Goal: Information Seeking & Learning: Compare options

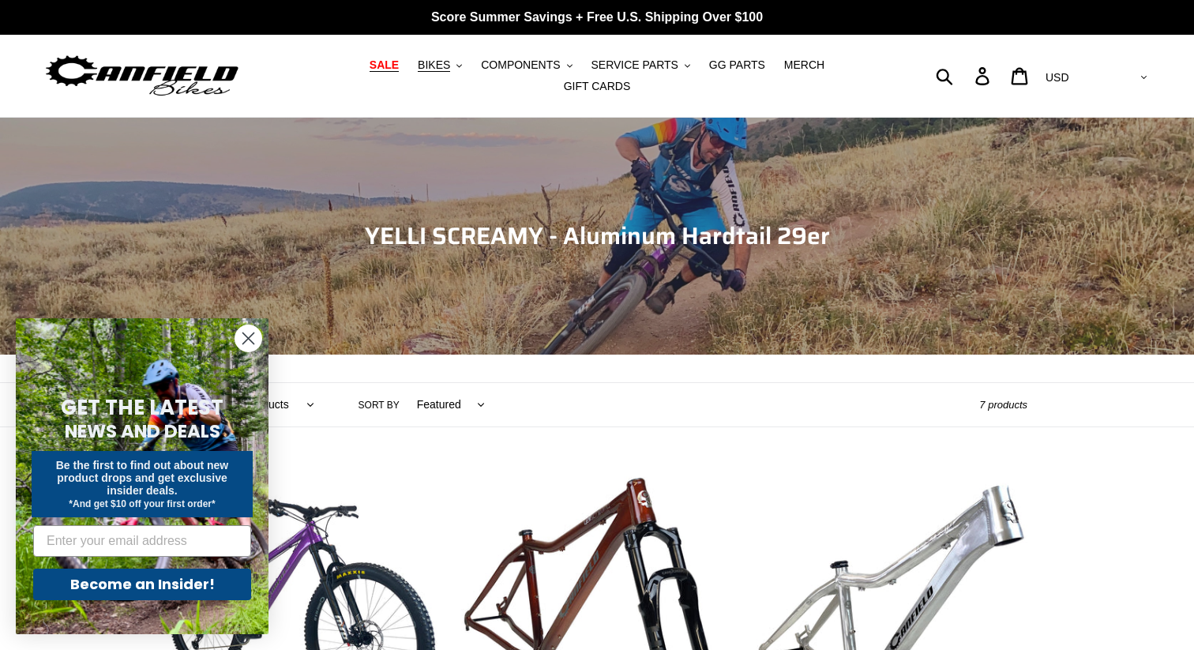
click at [370, 71] on span "SALE" at bounding box center [384, 64] width 29 height 13
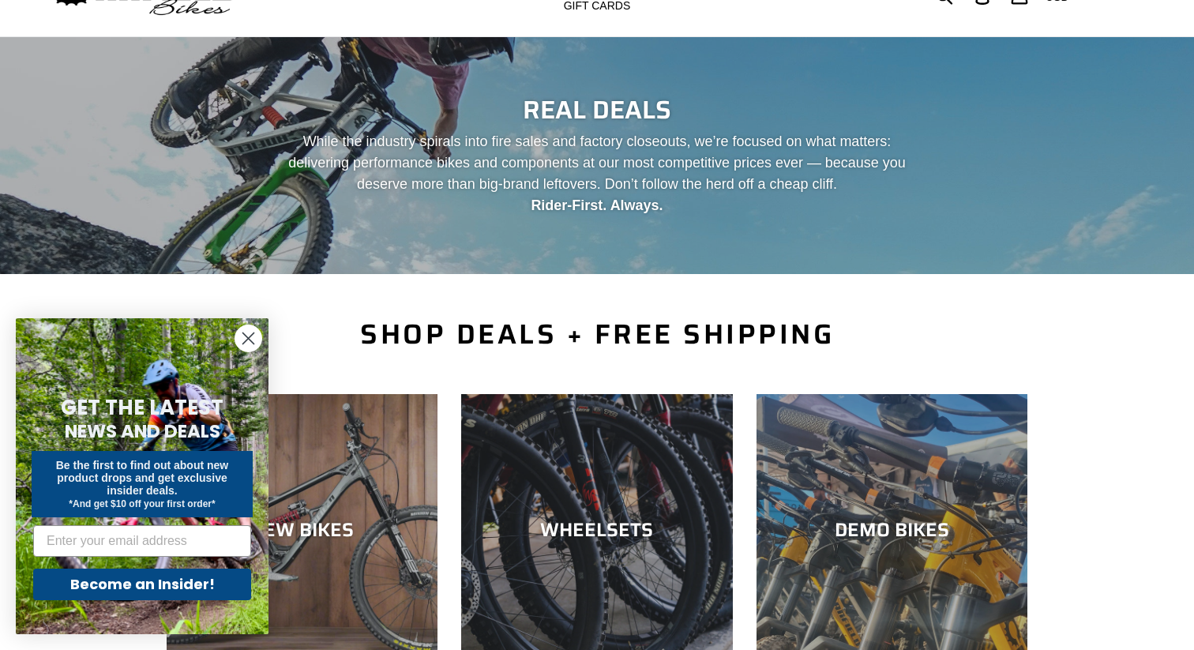
scroll to position [85, 0]
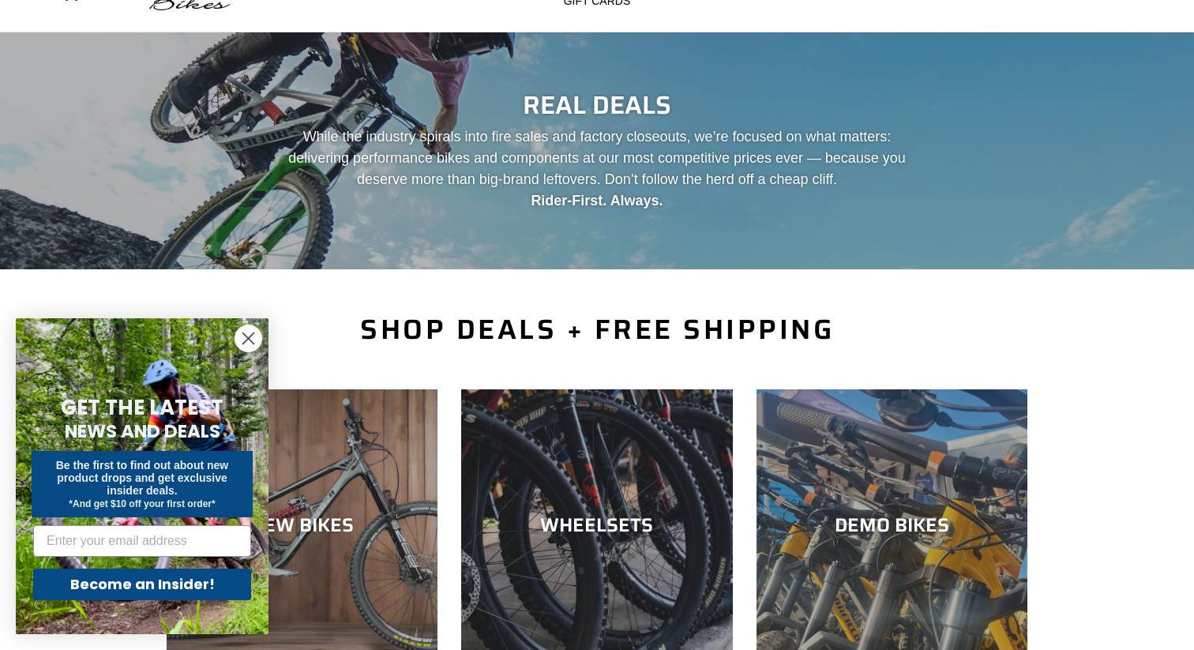
click at [251, 336] on circle "Close dialog" at bounding box center [248, 338] width 26 height 26
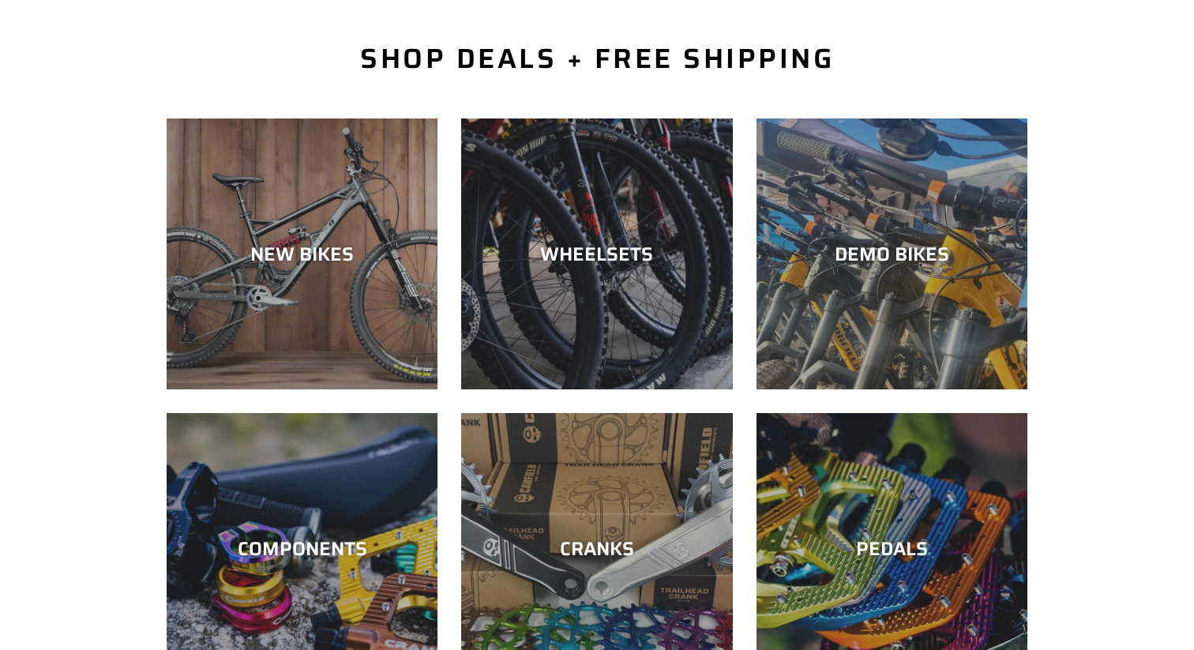
scroll to position [358, 0]
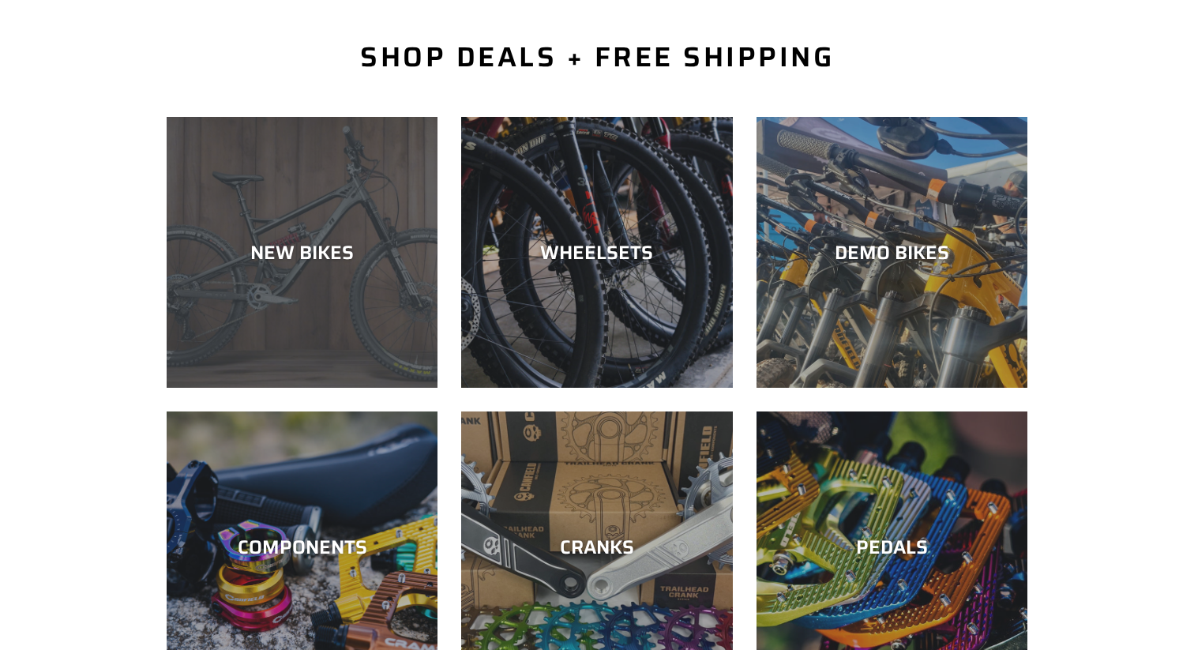
click at [308, 255] on div "NEW BIKES" at bounding box center [302, 252] width 271 height 23
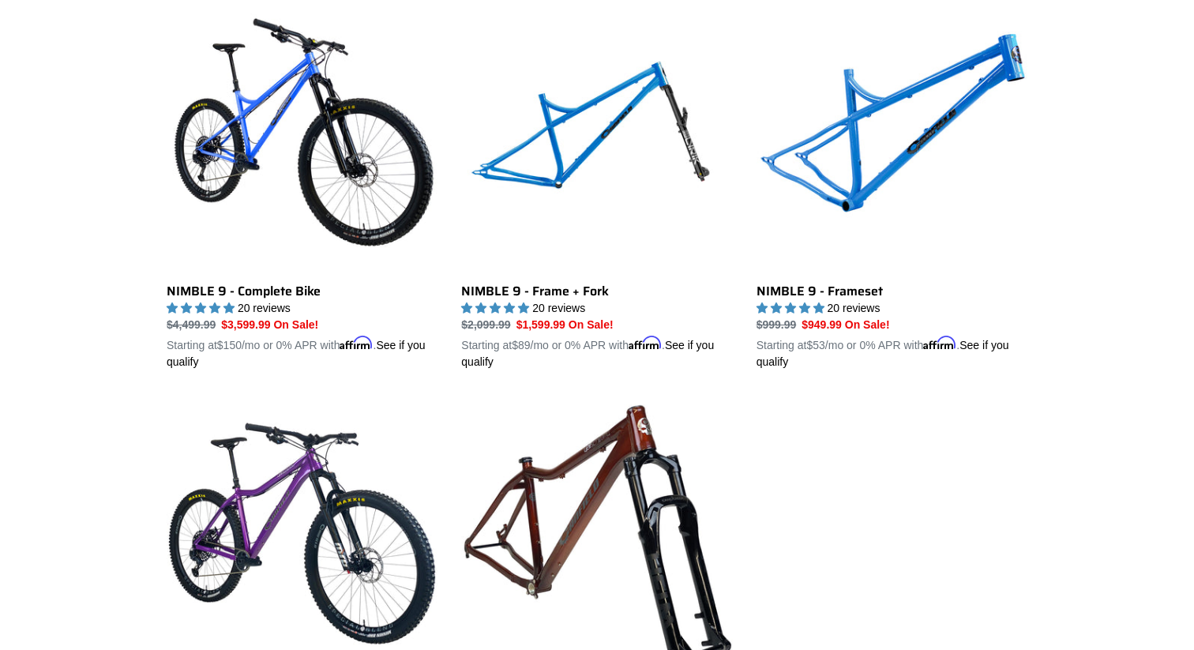
scroll to position [2444, 0]
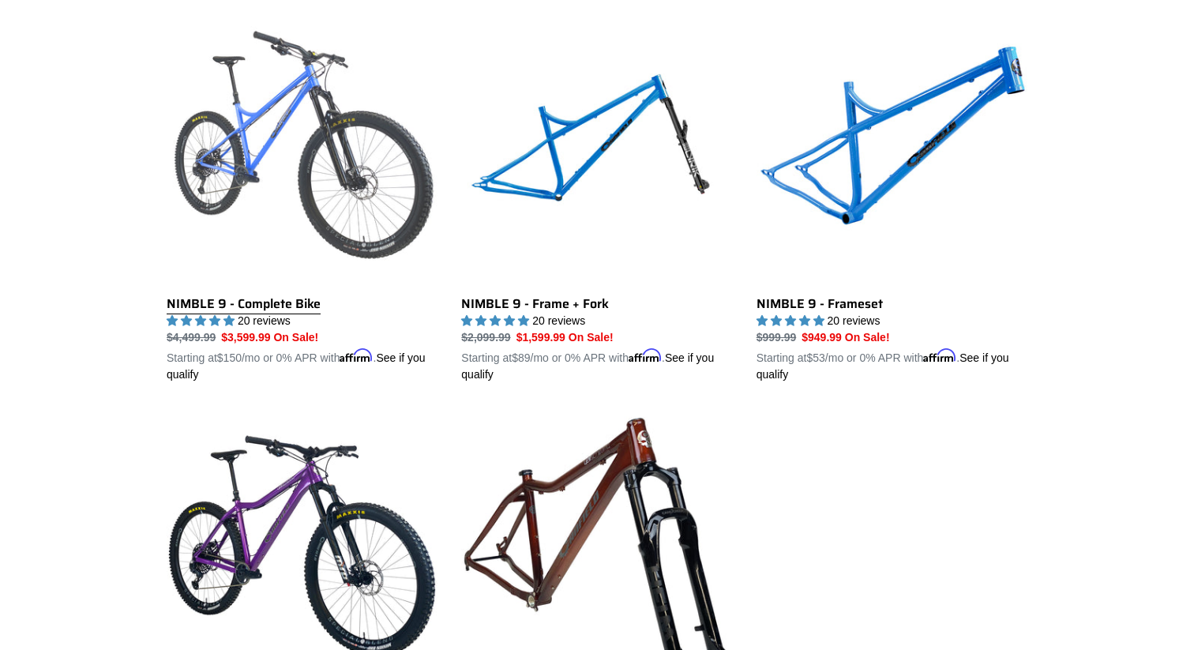
click at [316, 113] on link "NIMBLE 9 - Complete Bike" at bounding box center [302, 198] width 271 height 370
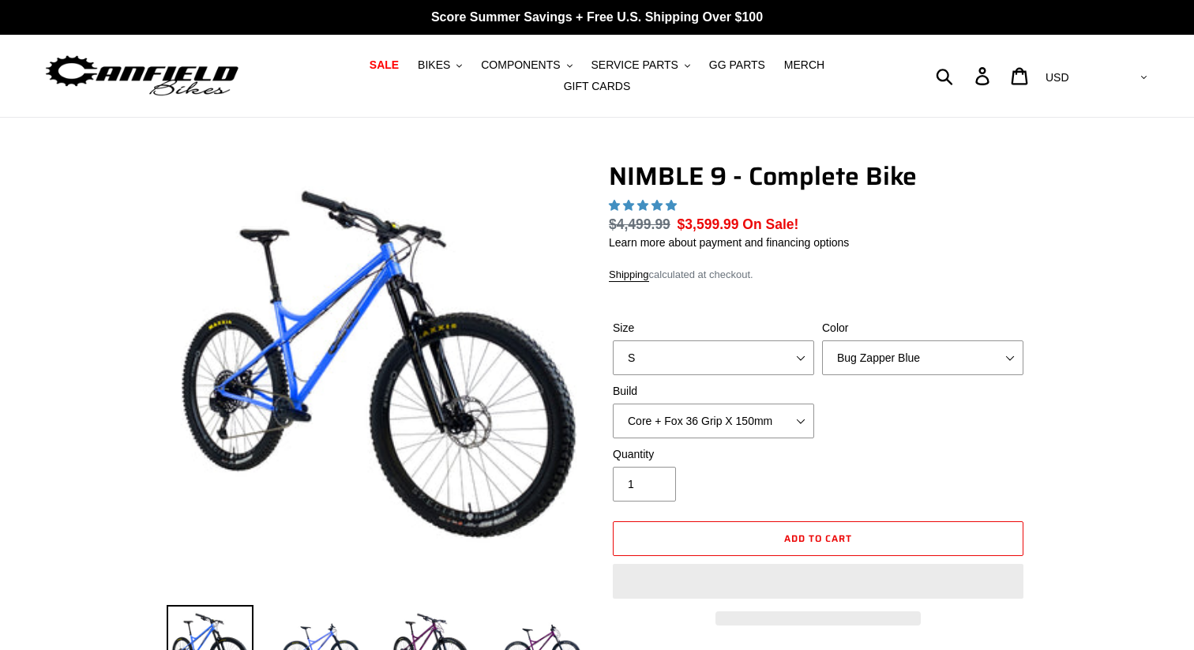
select select "highest-rating"
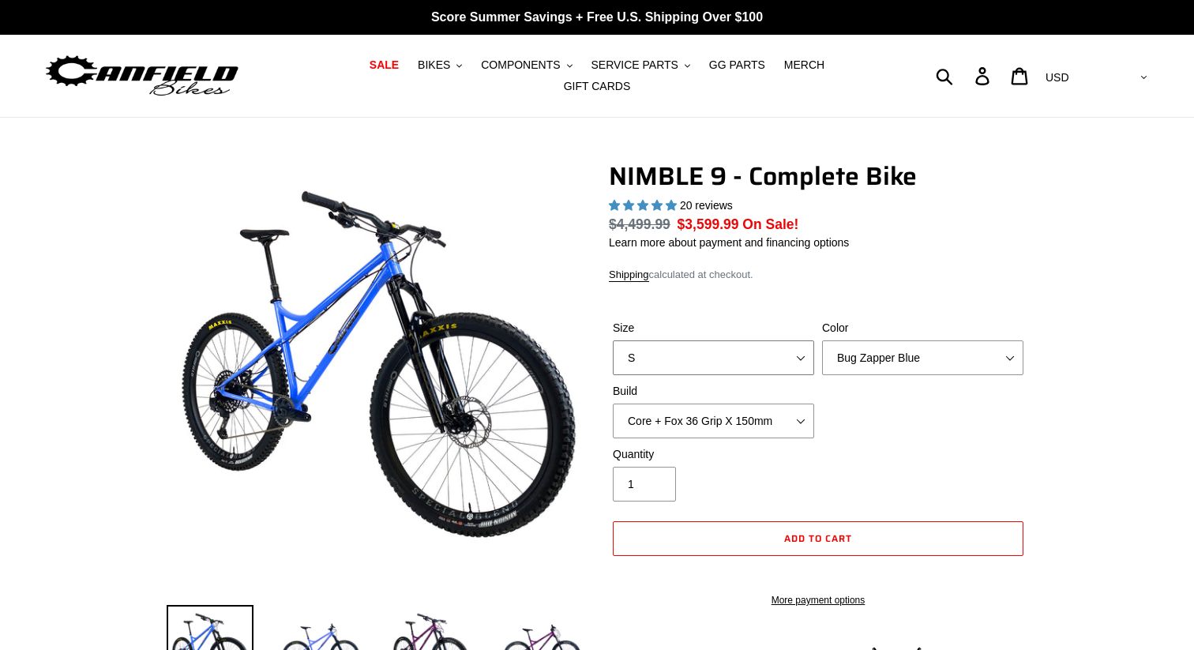
click at [770, 340] on select "S M L XL" at bounding box center [713, 357] width 201 height 35
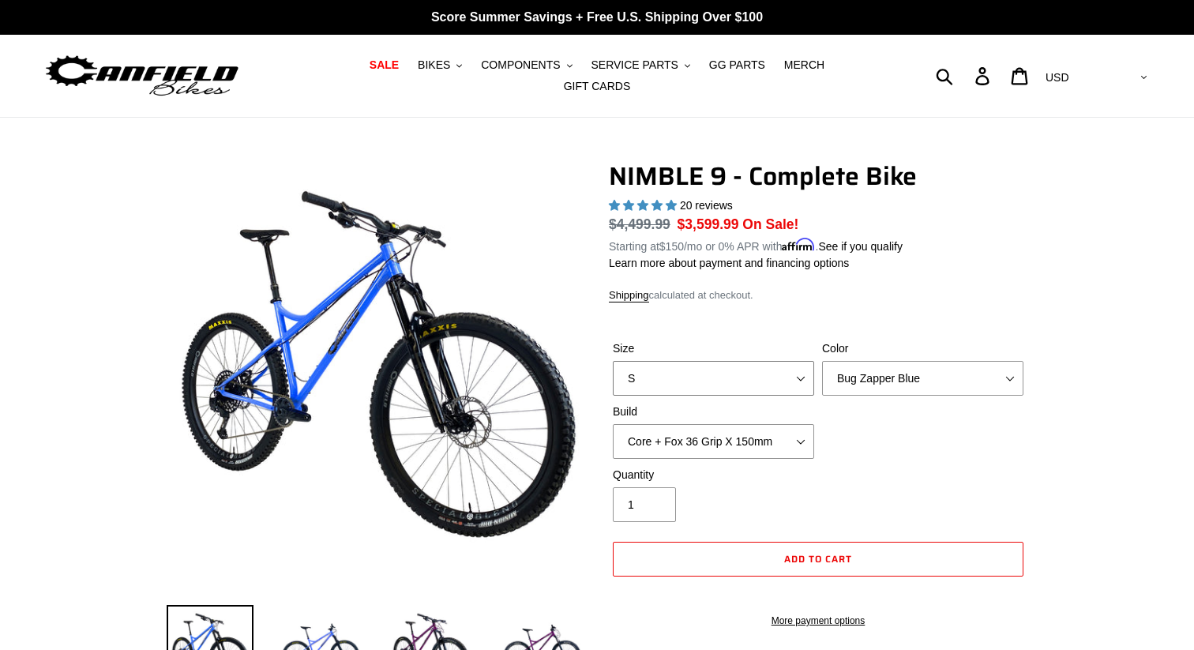
select select "L"
click at [613, 361] on select "S M L XL" at bounding box center [713, 378] width 201 height 35
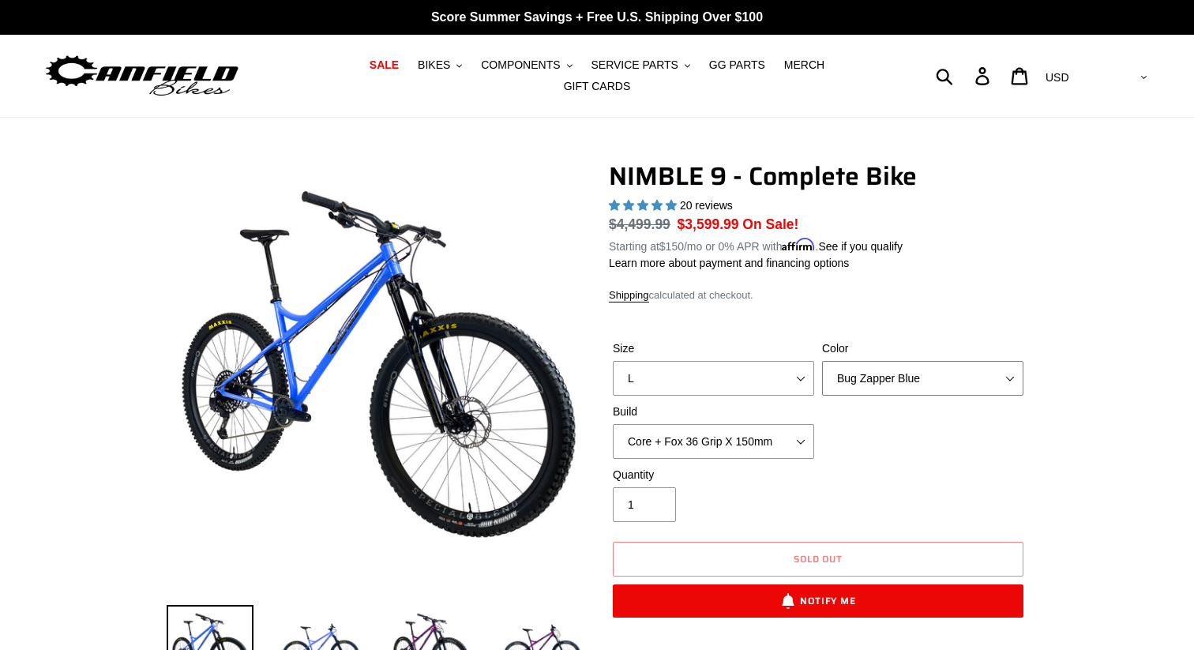
click at [880, 363] on select "Bug Zapper Blue Purple Haze - Sold Out Galaxy Black" at bounding box center [922, 378] width 201 height 35
click at [822, 361] on select "Bug Zapper Blue Purple Haze - Sold Out Galaxy Black" at bounding box center [922, 378] width 201 height 35
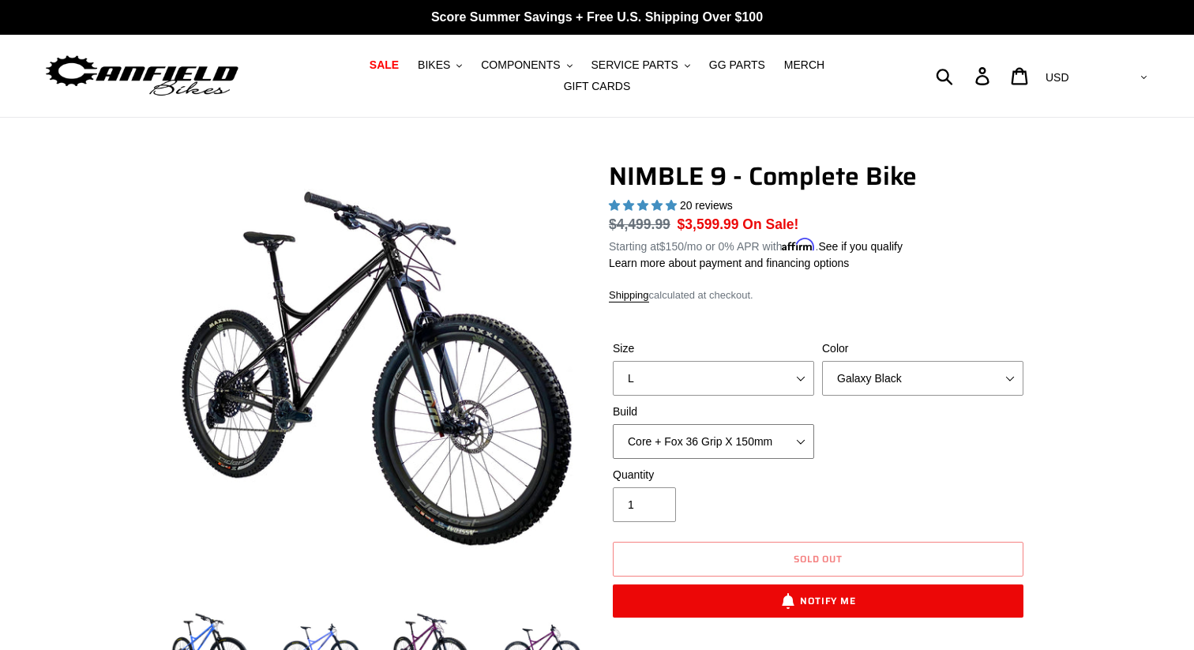
click at [725, 434] on select "Core + Fox 36 Grip X 150mm Pro + Fox 36 Grip X 150mm Core + RockShox Lyrik Ulti…" at bounding box center [713, 441] width 201 height 35
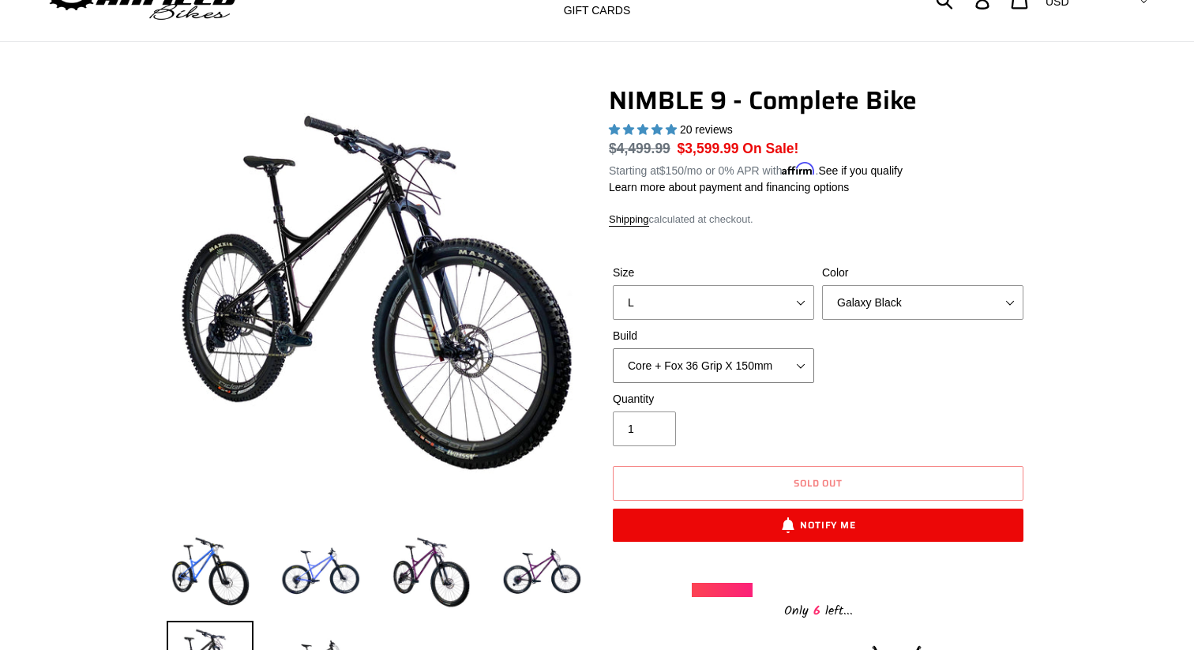
scroll to position [81, 0]
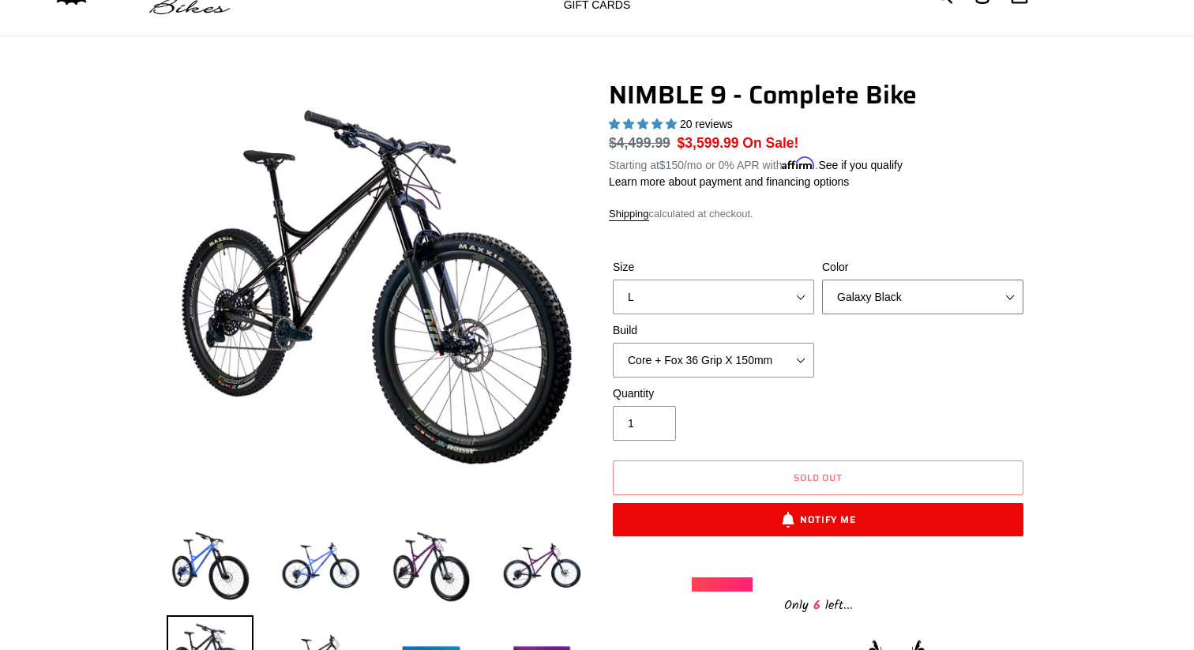
click at [878, 280] on select "Bug Zapper Blue Purple Haze - Sold Out Galaxy Black" at bounding box center [922, 297] width 201 height 35
click at [822, 280] on select "Bug Zapper Blue Purple Haze - Sold Out Galaxy Black" at bounding box center [922, 297] width 201 height 35
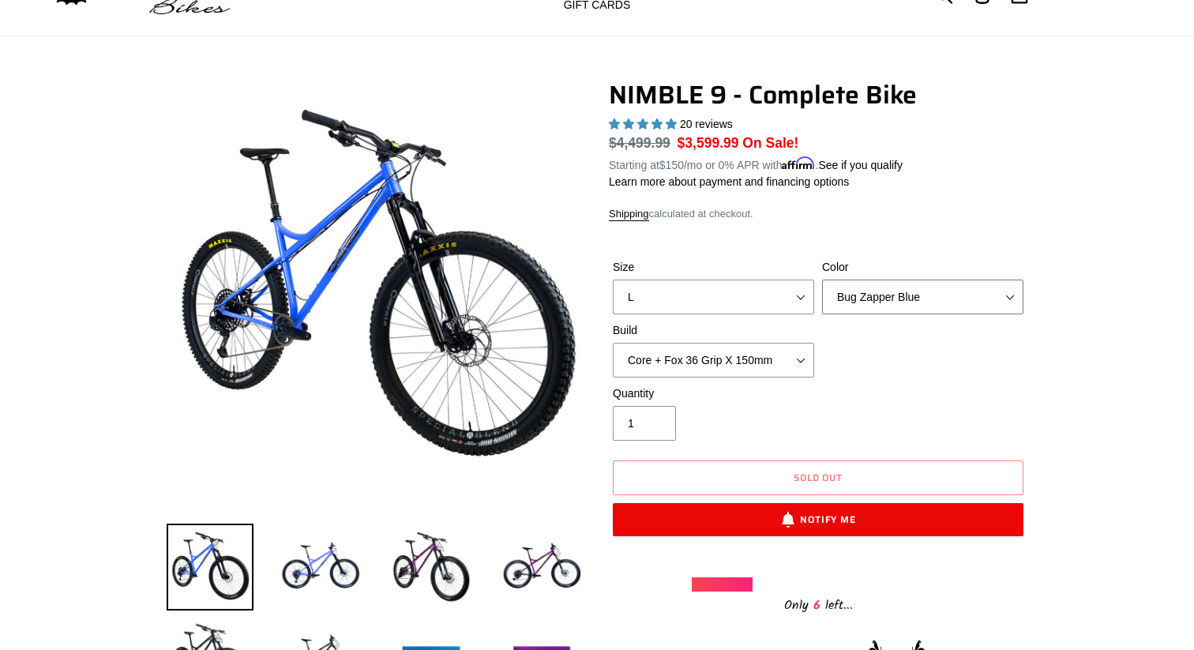
click at [878, 288] on select "Bug Zapper Blue Purple Haze - Sold Out Galaxy Black" at bounding box center [922, 297] width 201 height 35
click at [822, 280] on select "Bug Zapper Blue Purple Haze - Sold Out Galaxy Black" at bounding box center [922, 297] width 201 height 35
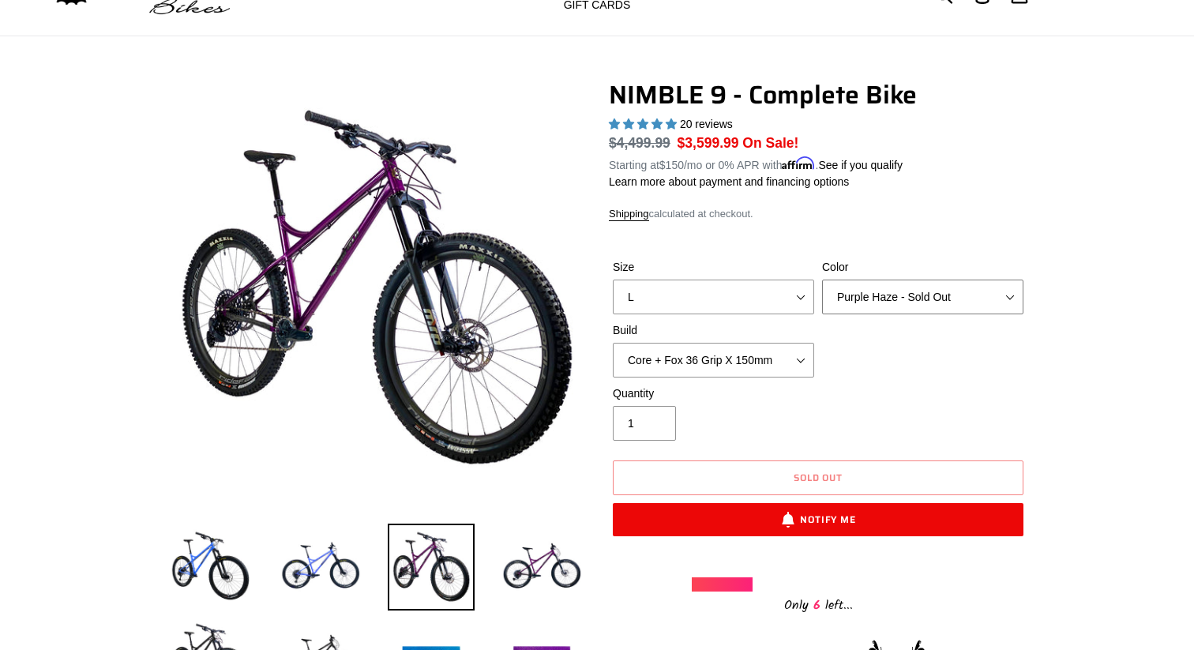
click at [874, 286] on select "Bug Zapper Blue Purple Haze - Sold Out Galaxy Black" at bounding box center [922, 297] width 201 height 35
select select "Galaxy Black"
click at [822, 280] on select "Bug Zapper Blue Purple Haze - Sold Out Galaxy Black" at bounding box center [922, 297] width 201 height 35
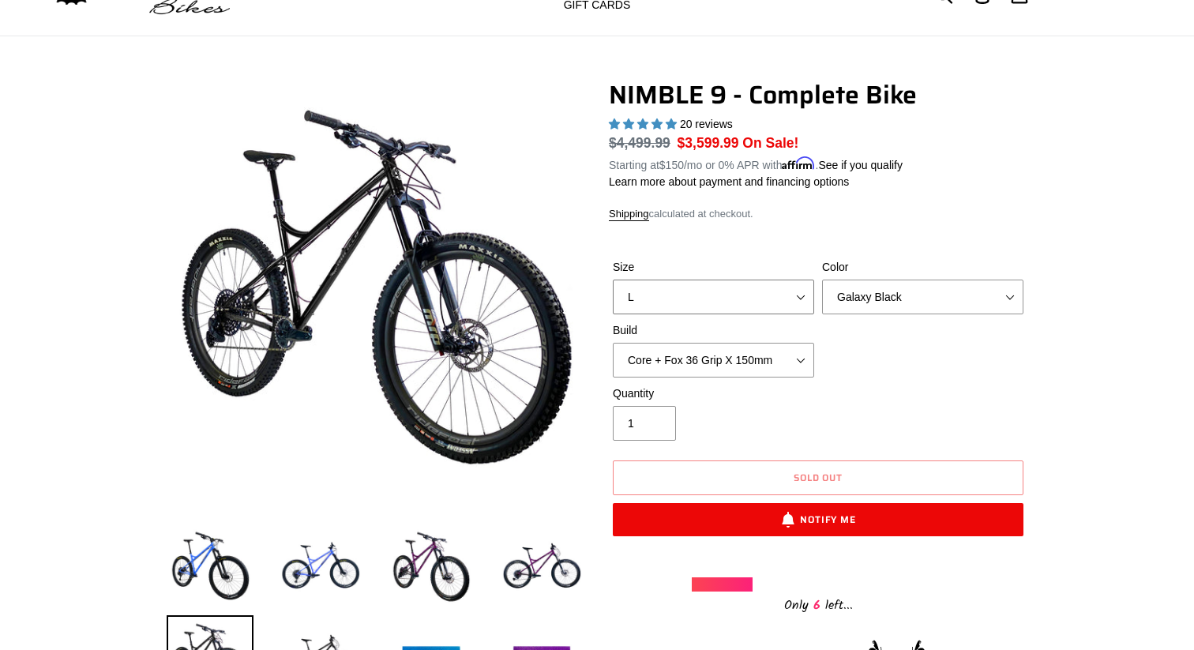
click at [765, 295] on select "S M L XL" at bounding box center [713, 297] width 201 height 35
click at [613, 280] on select "S M L XL" at bounding box center [713, 297] width 201 height 35
click at [784, 344] on select "Core + Fox 36 Grip X 150mm Pro + Fox 36 Grip X 150mm Core + RockShox Lyrik Ulti…" at bounding box center [713, 360] width 201 height 35
click at [613, 343] on select "Core + Fox 36 Grip X 150mm Pro + Fox 36 Grip X 150mm Core + RockShox Lyrik Ulti…" at bounding box center [713, 360] width 201 height 35
click at [724, 355] on select "Core + Fox 36 Grip X 150mm Pro + Fox 36 Grip X 150mm Core + RockShox Lyrik Ulti…" at bounding box center [713, 360] width 201 height 35
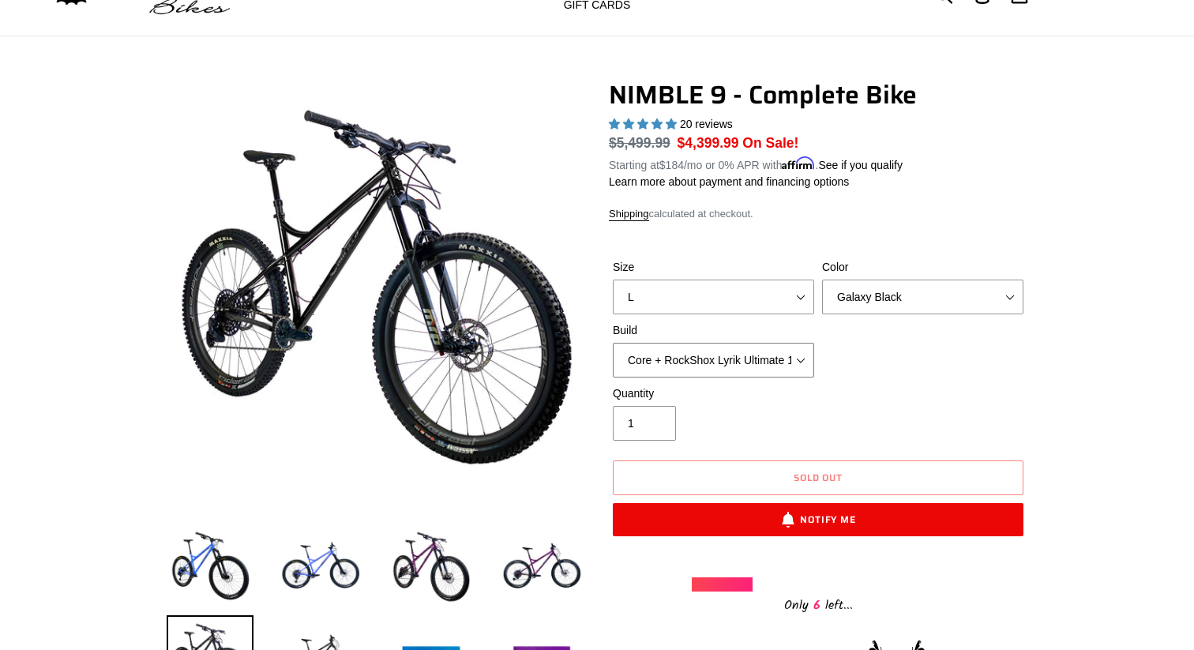
click at [613, 343] on select "Core + Fox 36 Grip X 150mm Pro + Fox 36 Grip X 150mm Core + RockShox Lyrik Ulti…" at bounding box center [713, 360] width 201 height 35
click at [720, 349] on select "Core + Fox 36 Grip X 150mm Pro + Fox 36 Grip X 150mm Core + RockShox Lyrik Ulti…" at bounding box center [713, 360] width 201 height 35
click at [613, 343] on select "Core + Fox 36 Grip X 150mm Pro + Fox 36 Grip X 150mm Core + RockShox Lyrik Ulti…" at bounding box center [713, 360] width 201 height 35
click at [709, 343] on select "Core + Fox 36 Grip X 150mm Pro + Fox 36 Grip X 150mm Core + RockShox Lyrik Ulti…" at bounding box center [713, 360] width 201 height 35
select select "Core + Fox 36 Grip X 150mm"
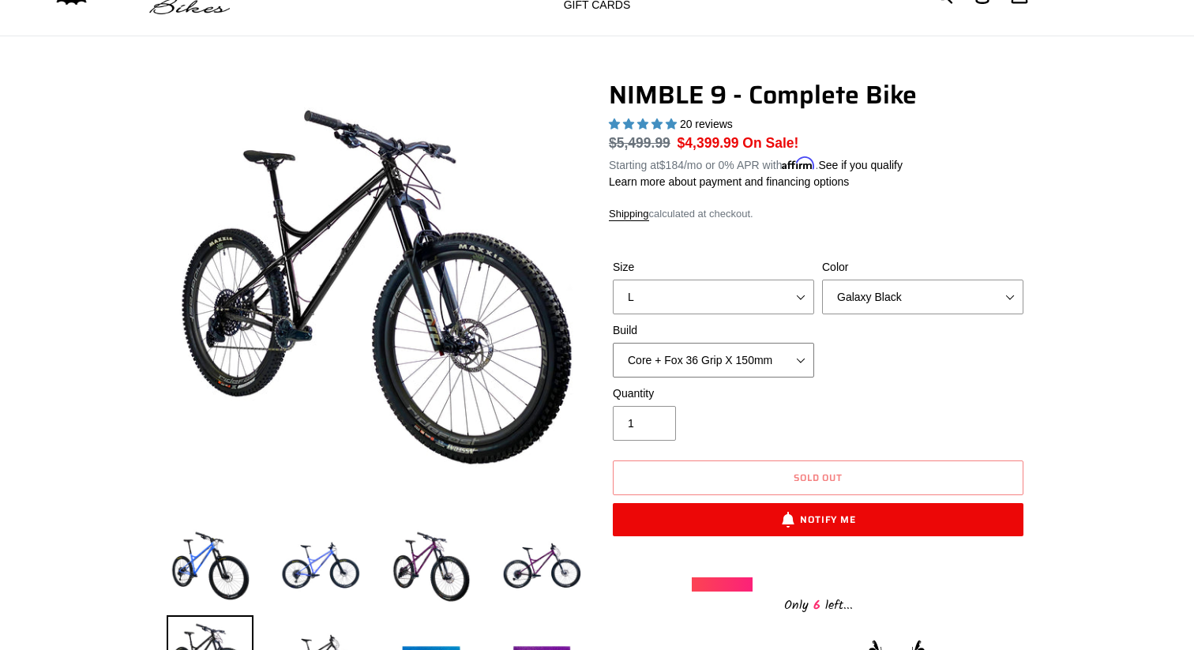
click at [613, 343] on select "Core + Fox 36 Grip X 150mm Pro + Fox 36 Grip X 150mm Core + RockShox Lyrik Ulti…" at bounding box center [713, 360] width 201 height 35
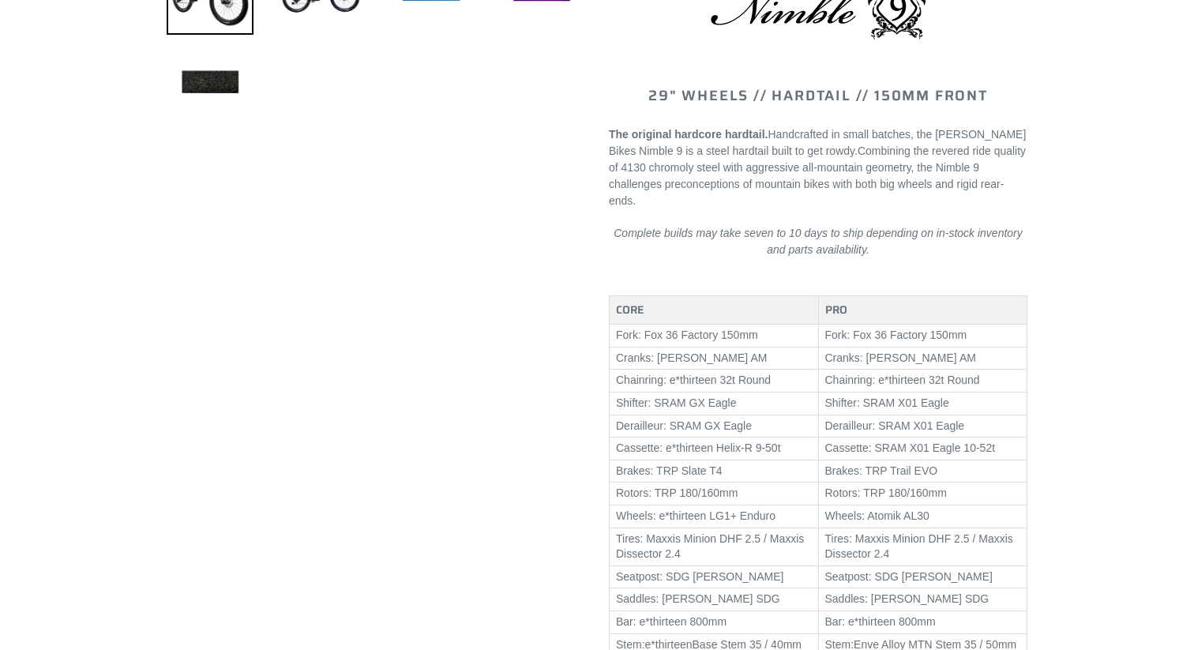
scroll to position [758, 0]
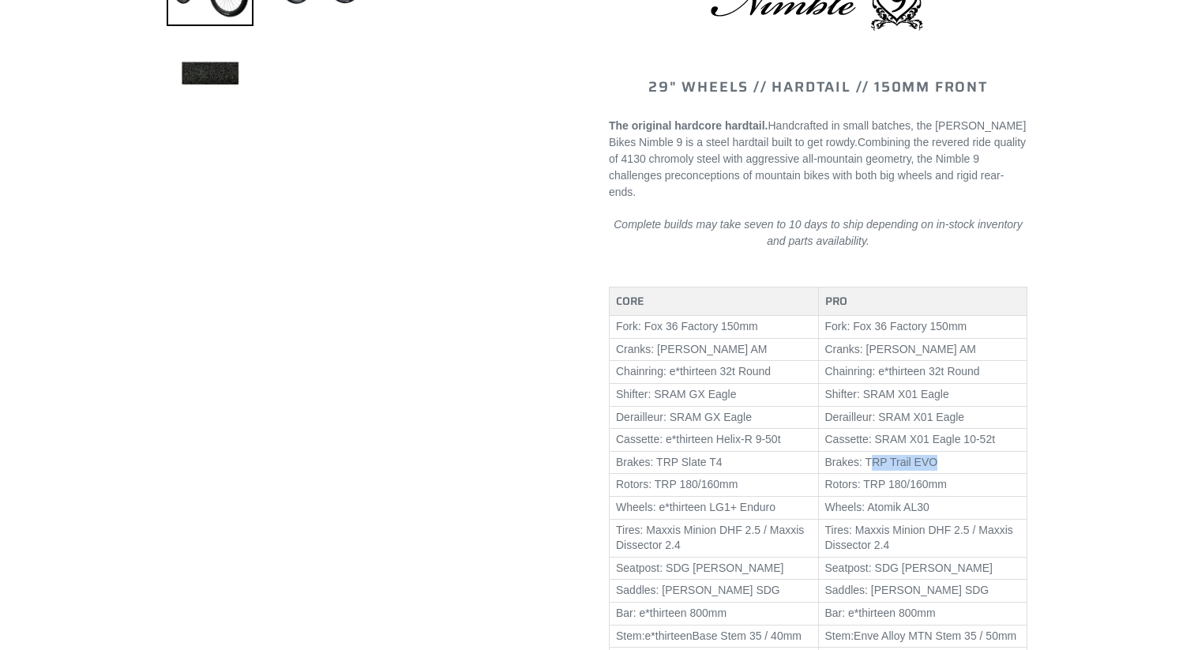
drag, startPoint x: 938, startPoint y: 435, endPoint x: 873, endPoint y: 435, distance: 65.6
click at [873, 451] on td "Brakes: TRP Trail EVO" at bounding box center [922, 462] width 209 height 23
click at [943, 451] on td "Brakes: TRP Trail EVO" at bounding box center [922, 462] width 209 height 23
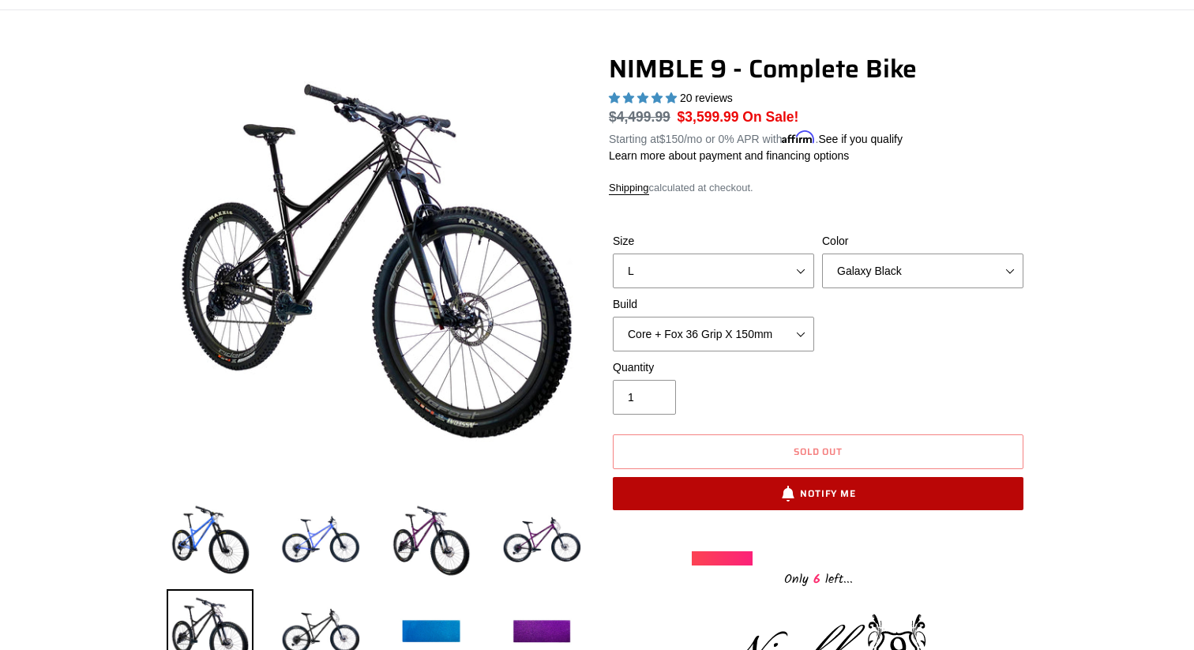
scroll to position [0, 0]
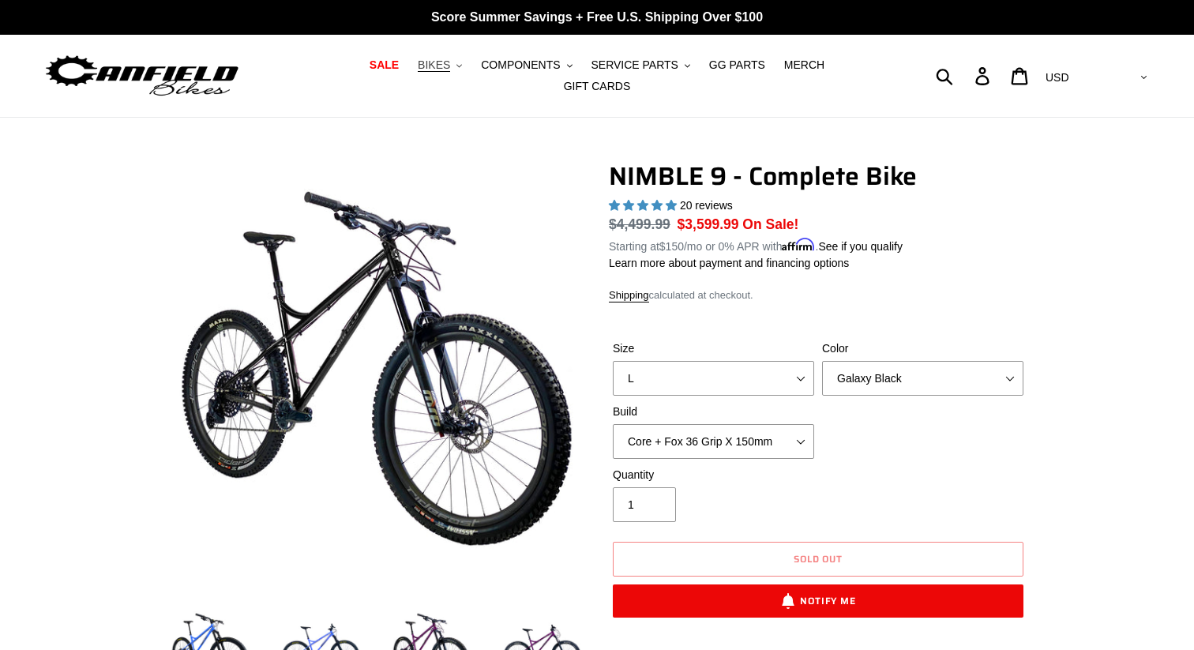
click at [418, 72] on span "BIKES" at bounding box center [434, 64] width 32 height 13
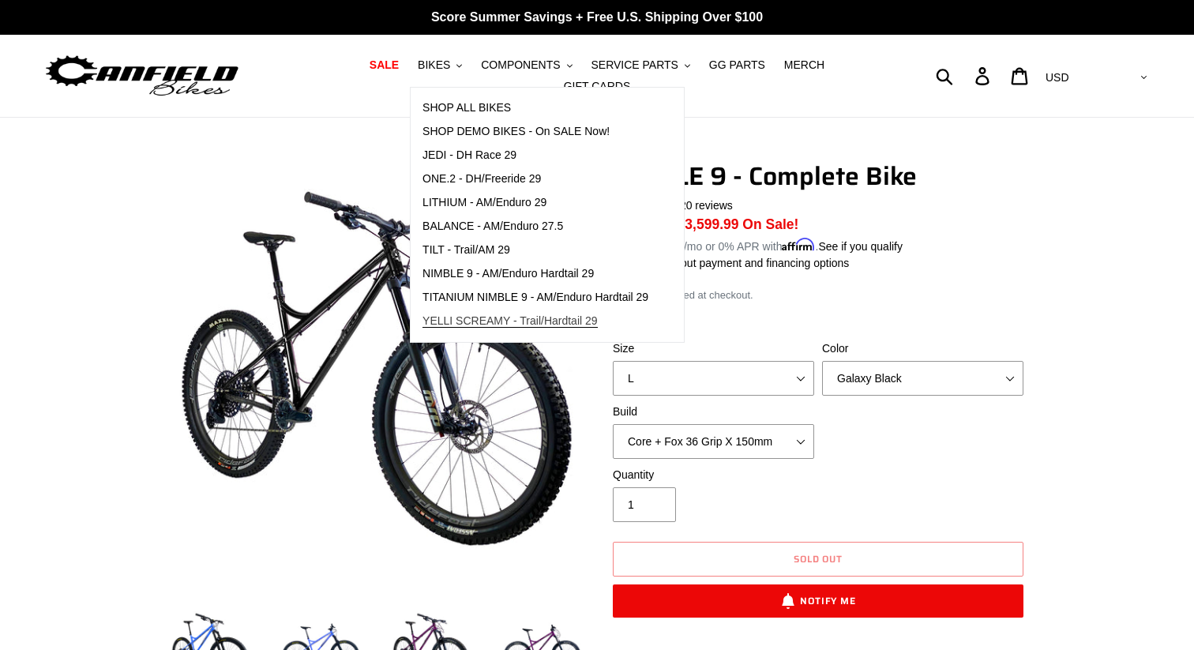
click at [458, 325] on span "YELLI SCREAMY - Trail/Hardtail 29" at bounding box center [510, 320] width 175 height 13
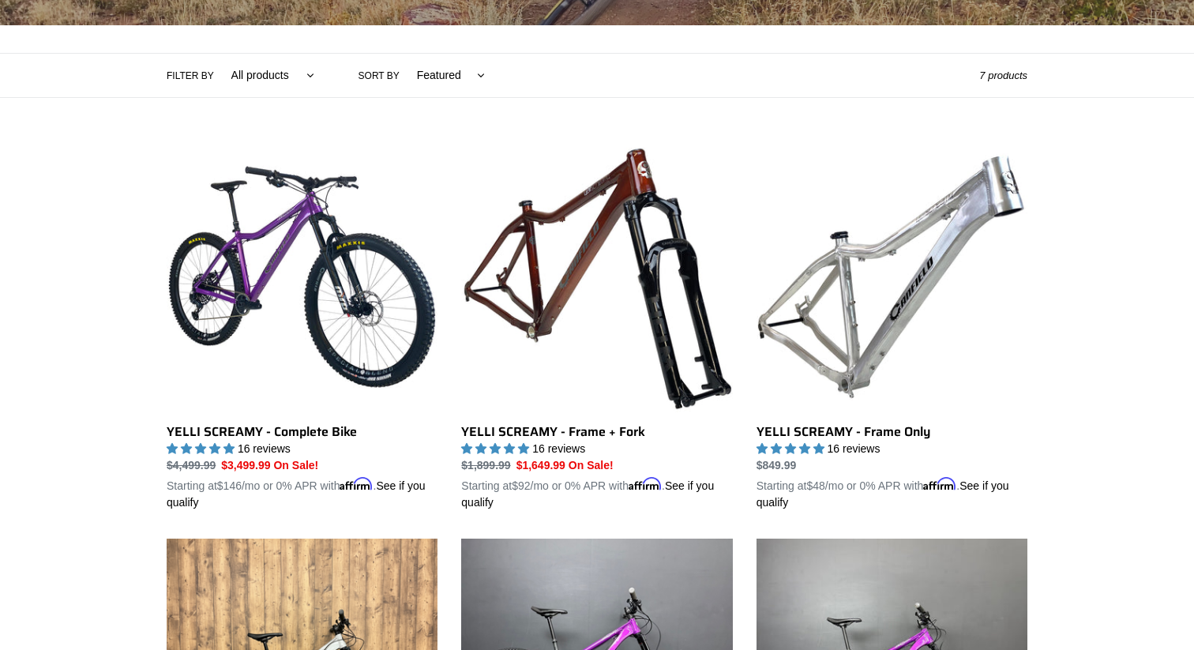
scroll to position [333, 0]
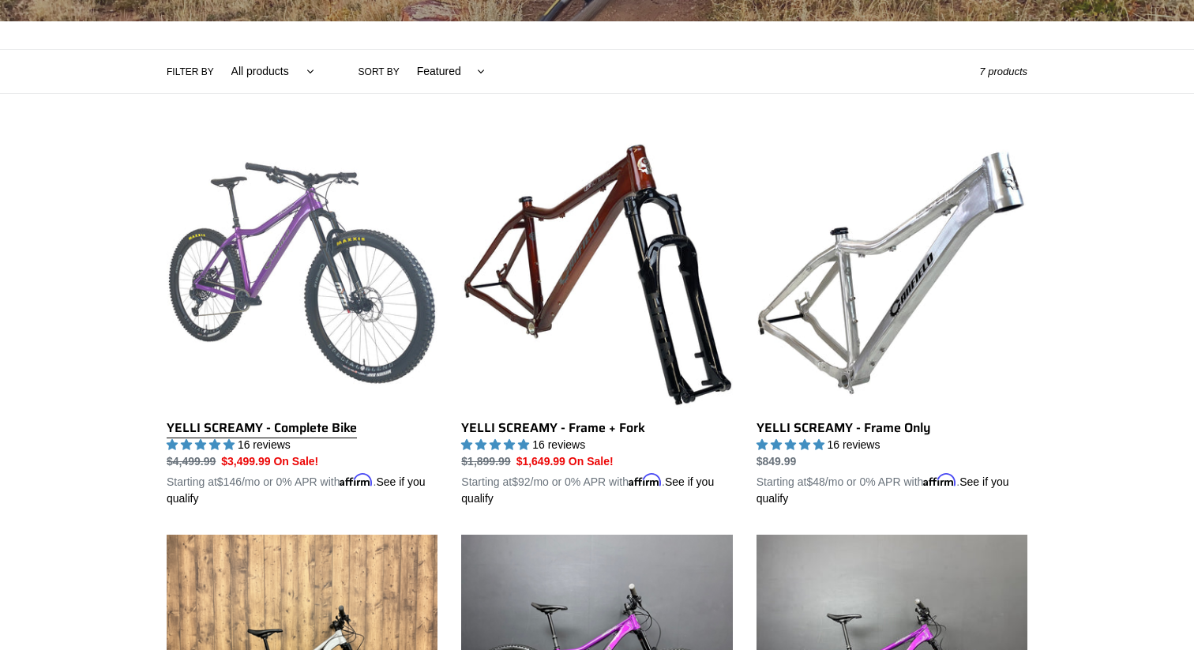
click at [295, 226] on link "YELLI SCREAMY - Complete Bike" at bounding box center [302, 322] width 271 height 370
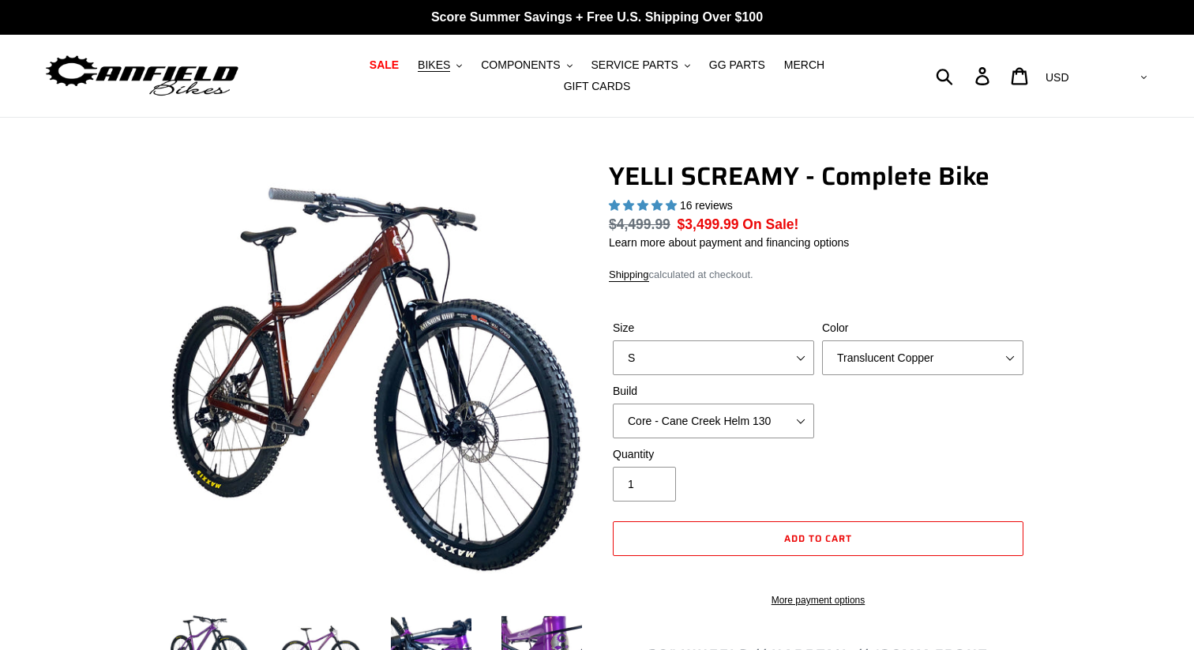
select select "highest-rating"
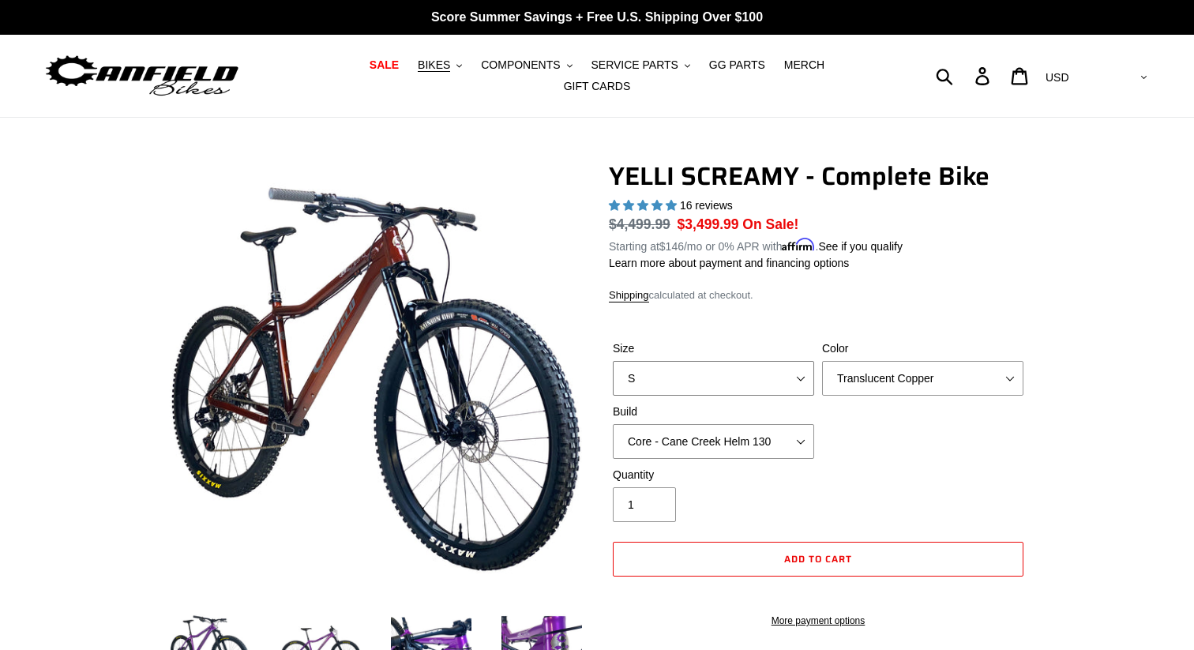
click at [711, 362] on select "S M L XL" at bounding box center [713, 378] width 201 height 35
select select "L"
click at [613, 361] on select "S M L XL" at bounding box center [713, 378] width 201 height 35
click at [889, 366] on select "Translucent Copper Purple Haze Raw" at bounding box center [922, 378] width 201 height 35
click at [822, 361] on select "Translucent Copper Purple Haze Raw" at bounding box center [922, 378] width 201 height 35
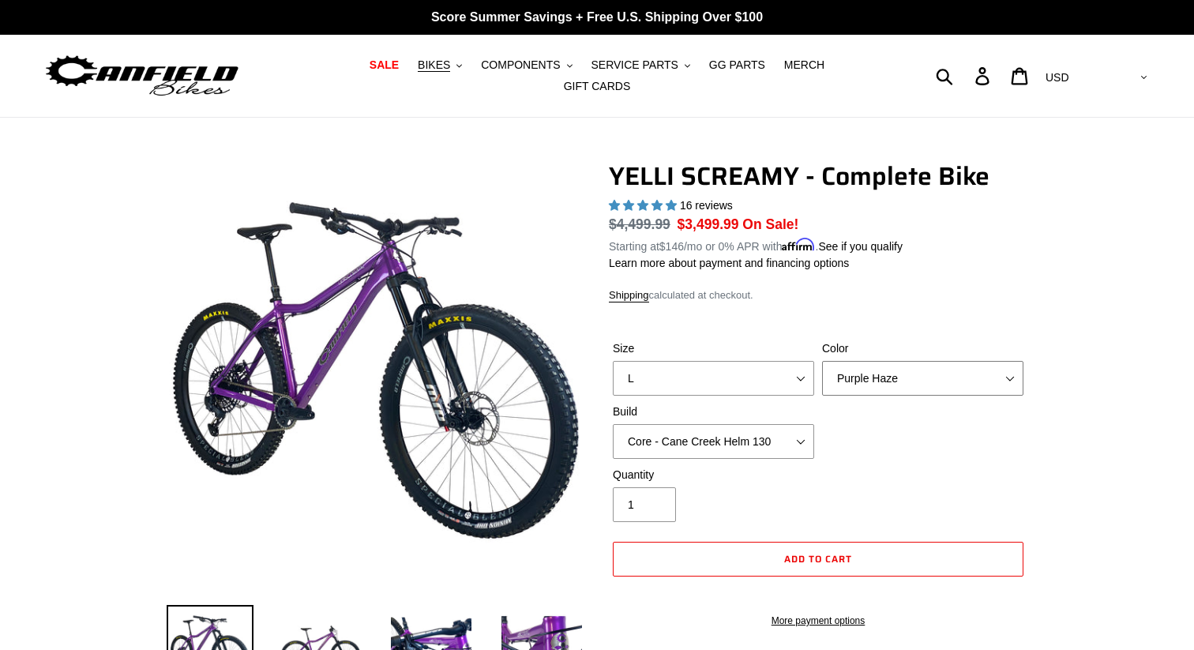
click at [908, 370] on select "Translucent Copper Purple Haze Raw" at bounding box center [922, 378] width 201 height 35
select select "Raw"
click at [822, 361] on select "Translucent Copper Purple Haze Raw" at bounding box center [922, 378] width 201 height 35
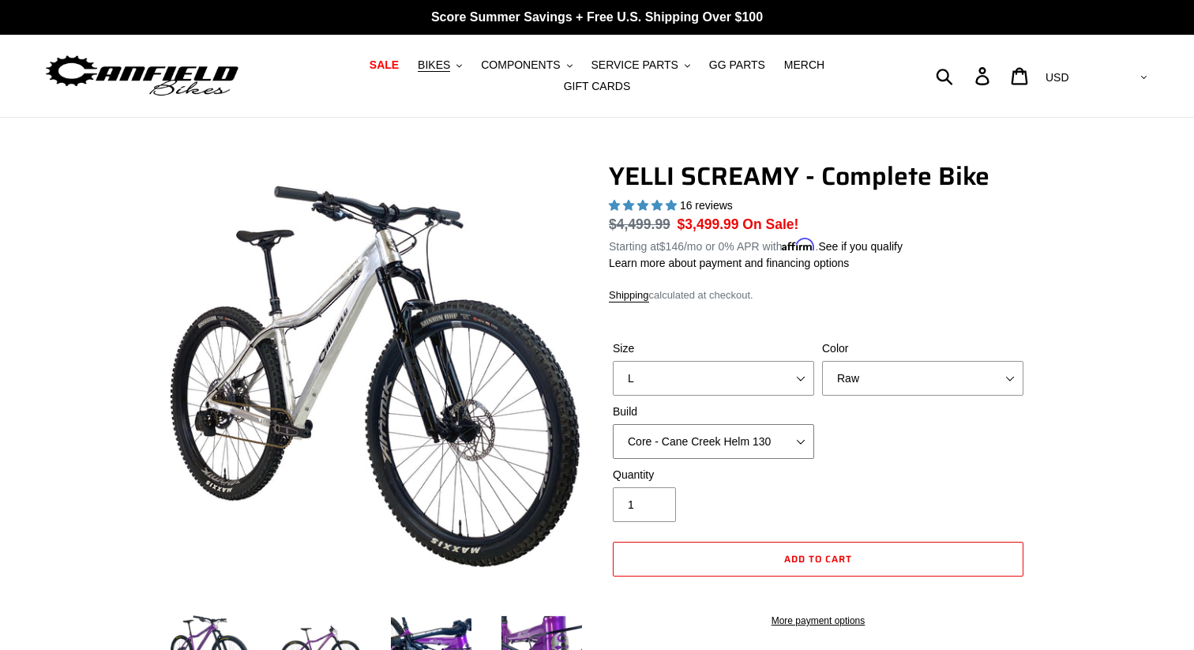
click at [738, 430] on select "Core - Cane Creek Helm 130 Pro - Cane Creek Helm 130 Core - Fox 34 SL Factory G…" at bounding box center [713, 441] width 201 height 35
click at [613, 424] on select "Core - Cane Creek Helm 130 Pro - Cane Creek Helm 130 Core - Fox 34 SL Factory G…" at bounding box center [713, 441] width 201 height 35
click at [750, 433] on select "Core - Cane Creek Helm 130 Pro - Cane Creek Helm 130 Core - Fox 34 SL Factory G…" at bounding box center [713, 441] width 201 height 35
click at [613, 424] on select "Core - Cane Creek Helm 130 Pro - Cane Creek Helm 130 Core - Fox 34 SL Factory G…" at bounding box center [713, 441] width 201 height 35
click at [705, 438] on select "Core - Cane Creek Helm 130 Pro - Cane Creek Helm 130 Core - Fox 34 SL Factory G…" at bounding box center [713, 441] width 201 height 35
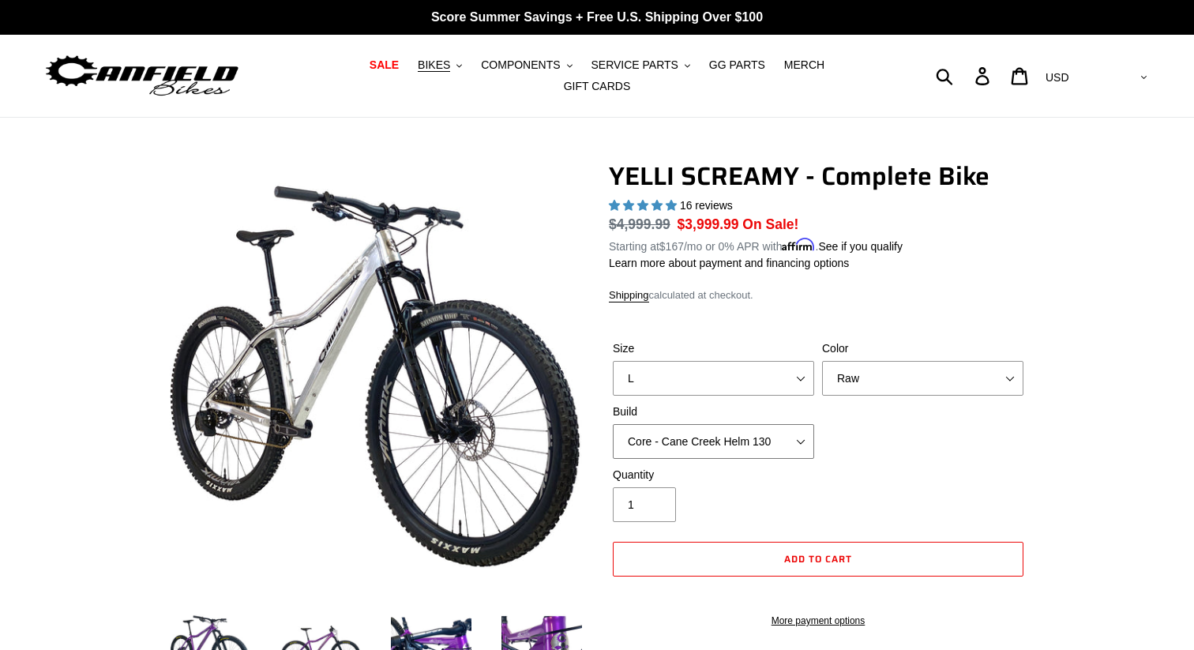
click at [613, 424] on select "Core - Cane Creek Helm 130 Pro - Cane Creek Helm 130 Core - Fox 34 SL Factory G…" at bounding box center [713, 441] width 201 height 35
click at [686, 429] on select "Core - Cane Creek Helm 130 Pro - Cane Creek Helm 130 Core - Fox 34 SL Factory G…" at bounding box center [713, 441] width 201 height 35
click at [613, 424] on select "Core - Cane Creek Helm 130 Pro - Cane Creek Helm 130 Core - Fox 34 SL Factory G…" at bounding box center [713, 441] width 201 height 35
click at [712, 433] on select "Core - Cane Creek Helm 130 Pro - Cane Creek Helm 130 Core - Fox 34 SL Factory G…" at bounding box center [713, 441] width 201 height 35
click at [613, 424] on select "Core - Cane Creek Helm 130 Pro - Cane Creek Helm 130 Core - Fox 34 SL Factory G…" at bounding box center [713, 441] width 201 height 35
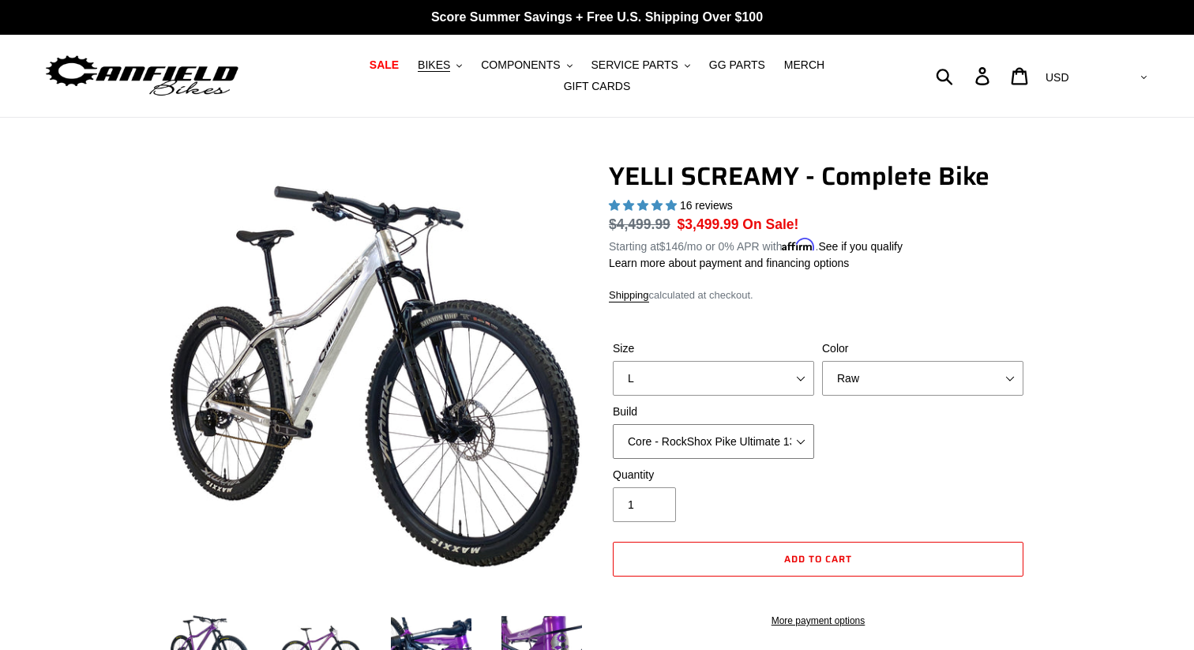
click at [713, 424] on select "Core - Cane Creek Helm 130 Pro - Cane Creek Helm 130 Core - Fox 34 SL Factory G…" at bounding box center [713, 441] width 201 height 35
click at [613, 424] on select "Core - Cane Creek Helm 130 Pro - Cane Creek Helm 130 Core - Fox 34 SL Factory G…" at bounding box center [713, 441] width 201 height 35
click at [704, 427] on select "Core - Cane Creek Helm 130 Pro - Cane Creek Helm 130 Core - Fox 34 SL Factory G…" at bounding box center [713, 441] width 201 height 35
select select "Core - Fox 34 SL Factory Grip X 130"
click at [613, 424] on select "Core - Cane Creek Helm 130 Pro - Cane Creek Helm 130 Core - Fox 34 SL Factory G…" at bounding box center [713, 441] width 201 height 35
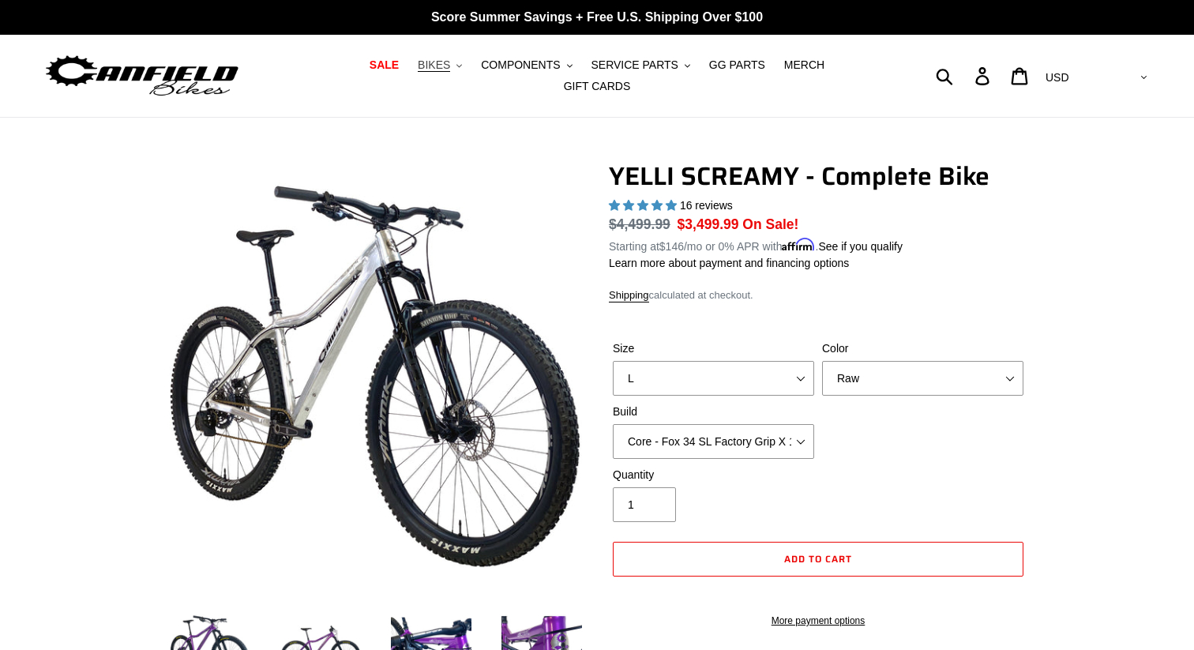
click at [418, 72] on span "BIKES" at bounding box center [434, 64] width 32 height 13
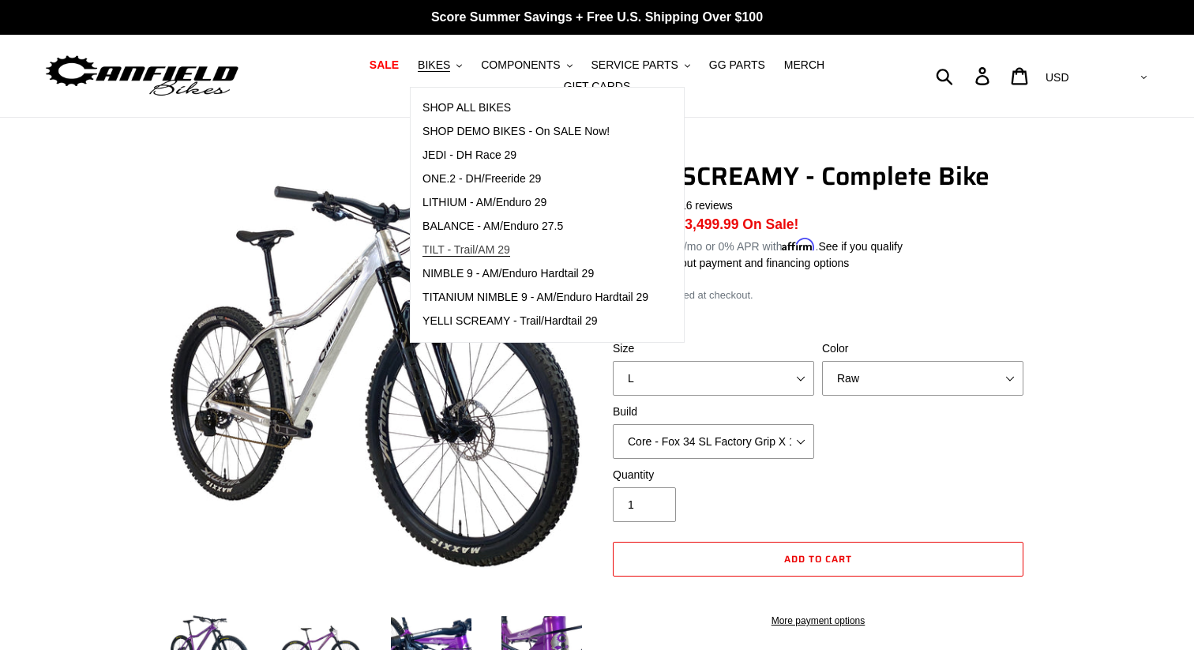
click at [452, 257] on span "TILT - Trail/AM 29" at bounding box center [467, 249] width 88 height 13
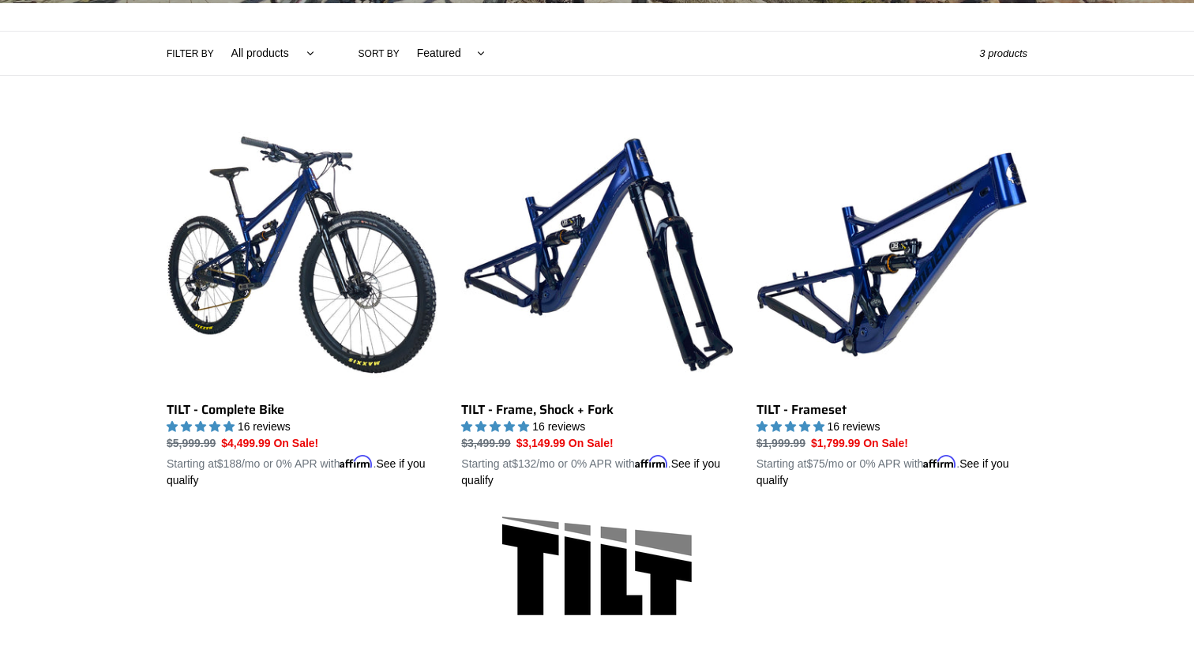
scroll to position [354, 0]
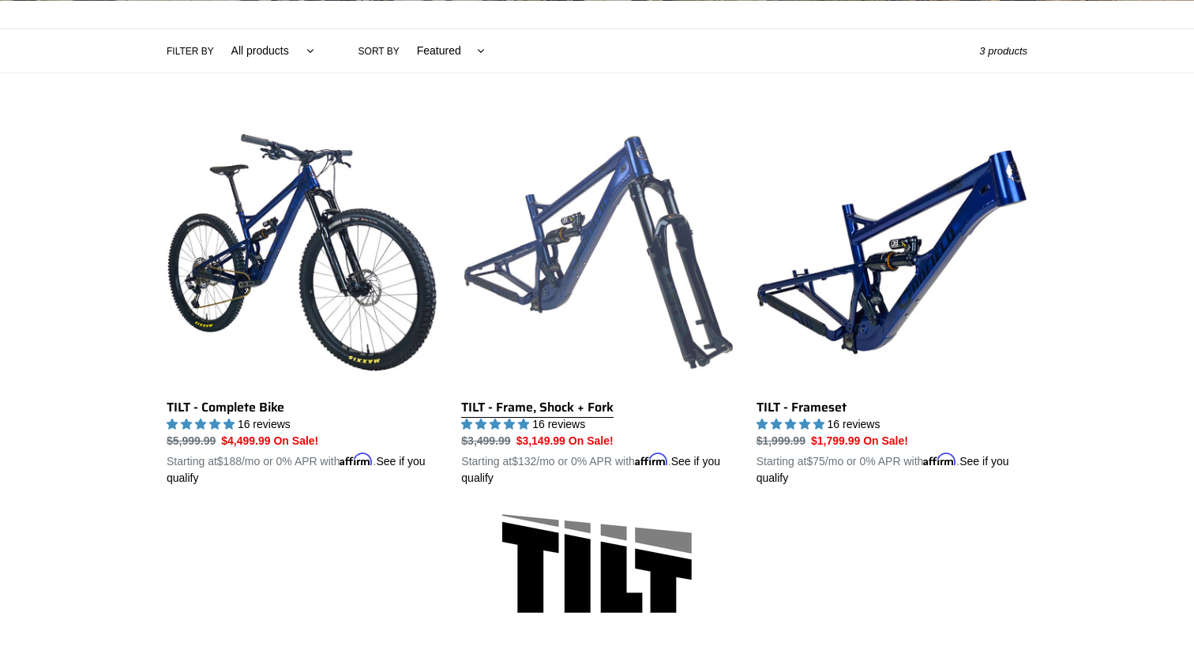
click at [592, 199] on link "TILT - Frame, Shock + Fork" at bounding box center [596, 302] width 271 height 370
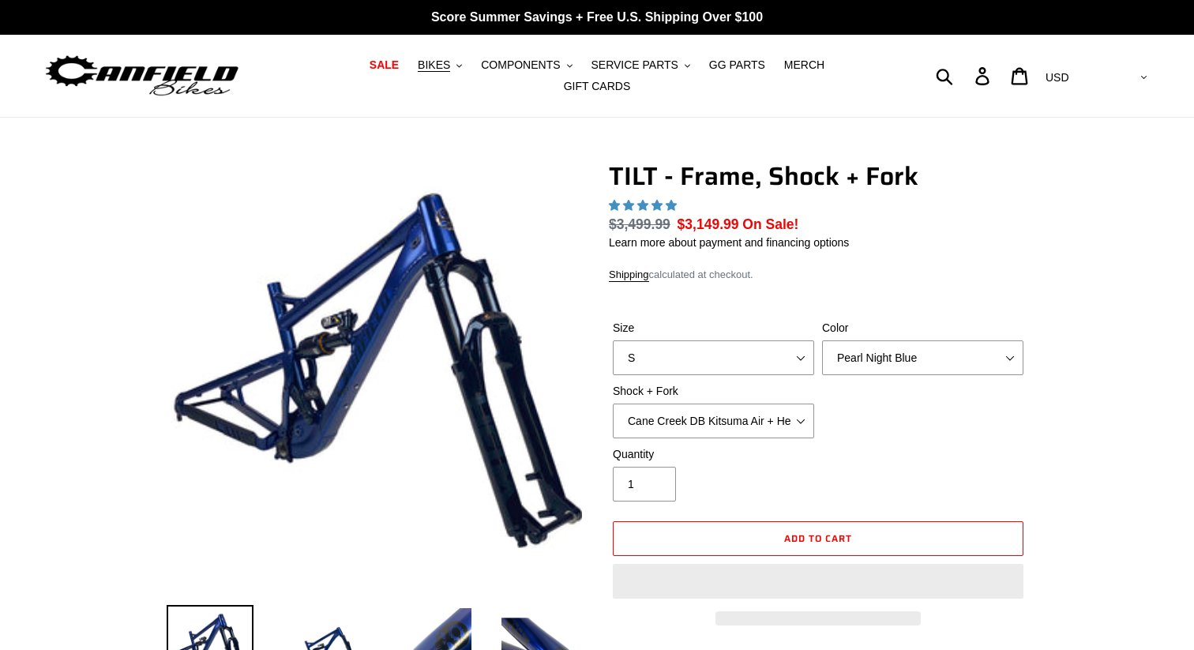
select select "highest-rating"
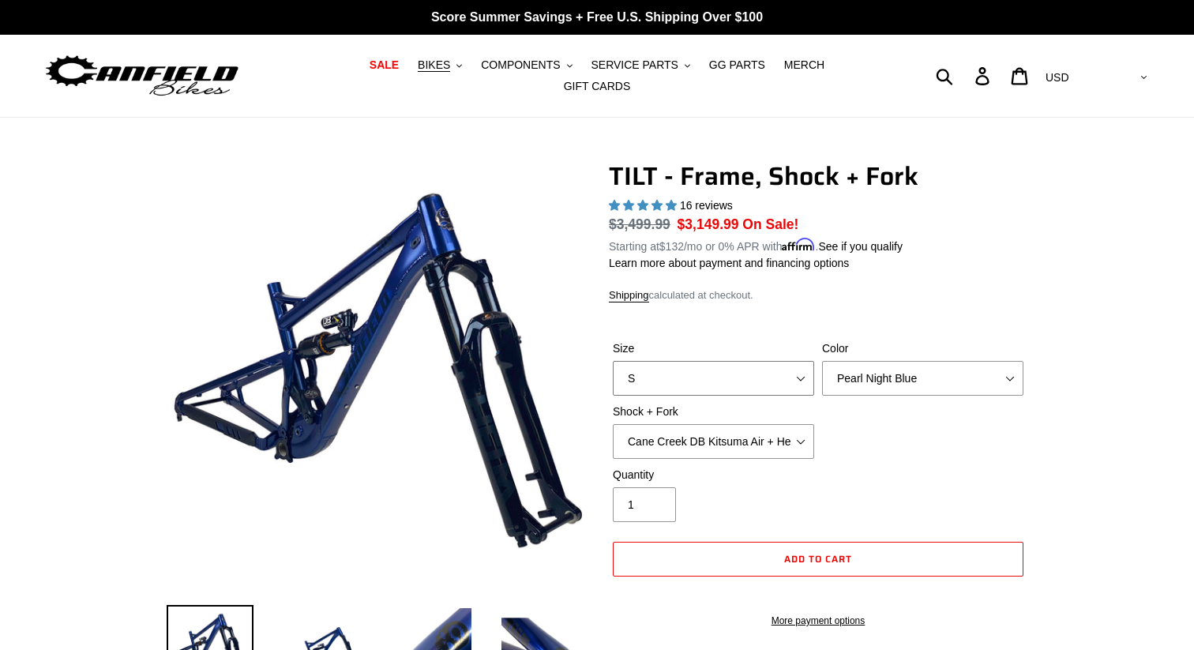
click at [782, 370] on select "S M L XL" at bounding box center [713, 378] width 201 height 35
select select "L"
click at [613, 361] on select "S M L XL" at bounding box center [713, 378] width 201 height 35
click at [882, 368] on select "Pearl Night Blue" at bounding box center [922, 378] width 201 height 35
click at [822, 361] on select "Pearl Night Blue" at bounding box center [922, 378] width 201 height 35
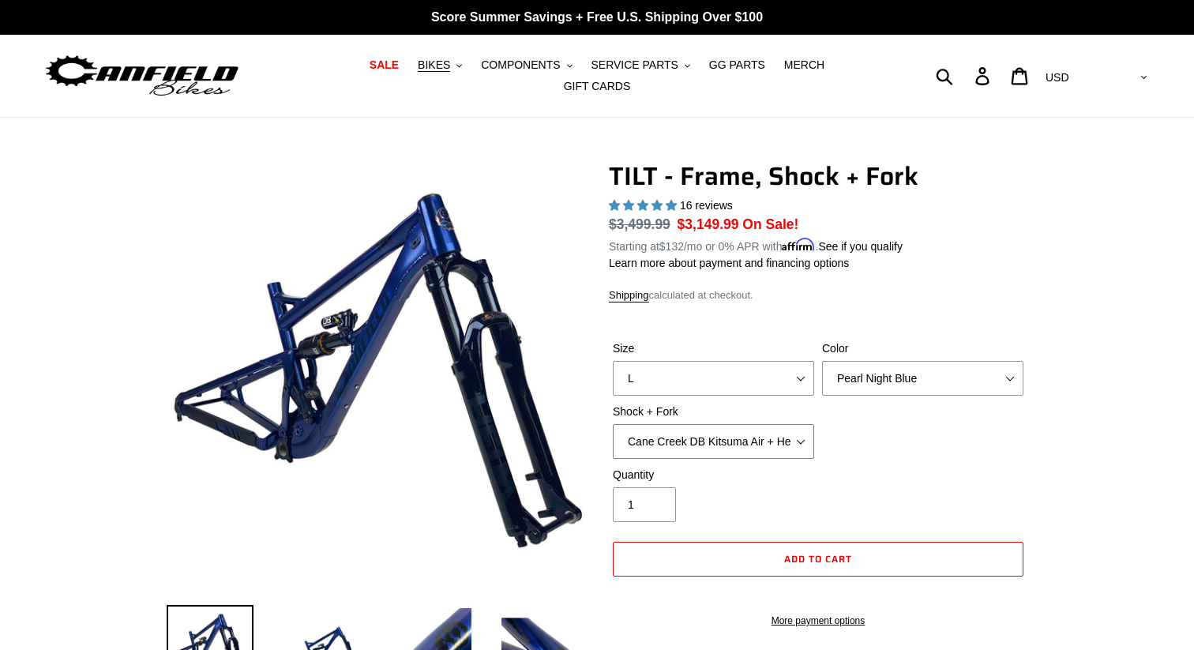
click at [807, 435] on select "Cane Creek DB Kitsuma Air + Helm MKII 140mm Cane Creek DB Kitsuma Air + Fox 36 …" at bounding box center [713, 441] width 201 height 35
select select "Fox Float X + Fox 36 Grip X Factory 150mm"
click at [613, 424] on select "Cane Creek DB Kitsuma Air + Helm MKII 140mm Cane Creek DB Kitsuma Air + Fox 36 …" at bounding box center [713, 441] width 201 height 35
click at [1020, 423] on div "Size S M L XL Color Pearl Night Blue Shock + Fork Cane Creek DB Kitsuma Air + H…" at bounding box center [818, 403] width 419 height 126
